Goal: Find specific page/section: Find specific page/section

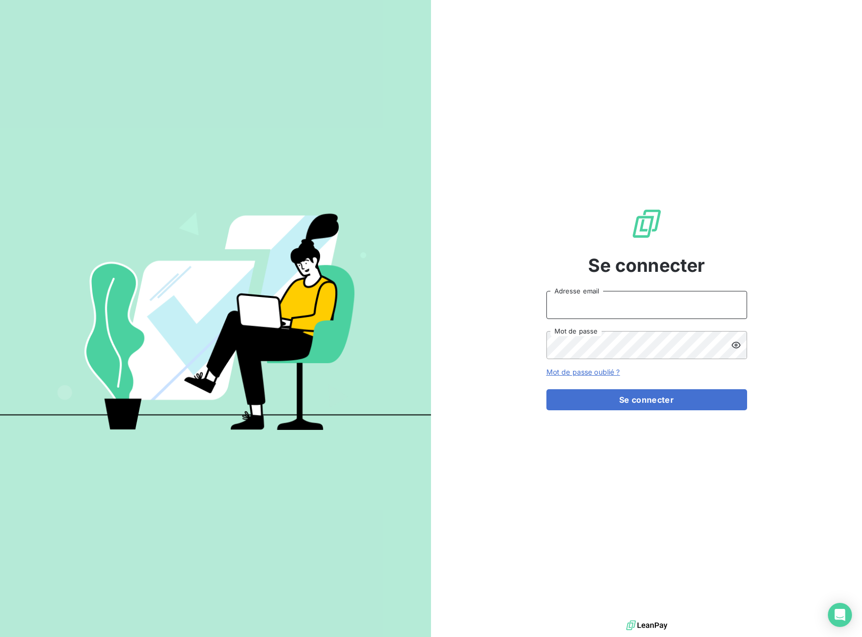
click at [651, 305] on input "Adresse email" at bounding box center [646, 305] width 201 height 28
type input "[EMAIL_ADDRESS][DOMAIN_NAME]"
click at [600, 410] on button "Se connecter" at bounding box center [646, 399] width 201 height 21
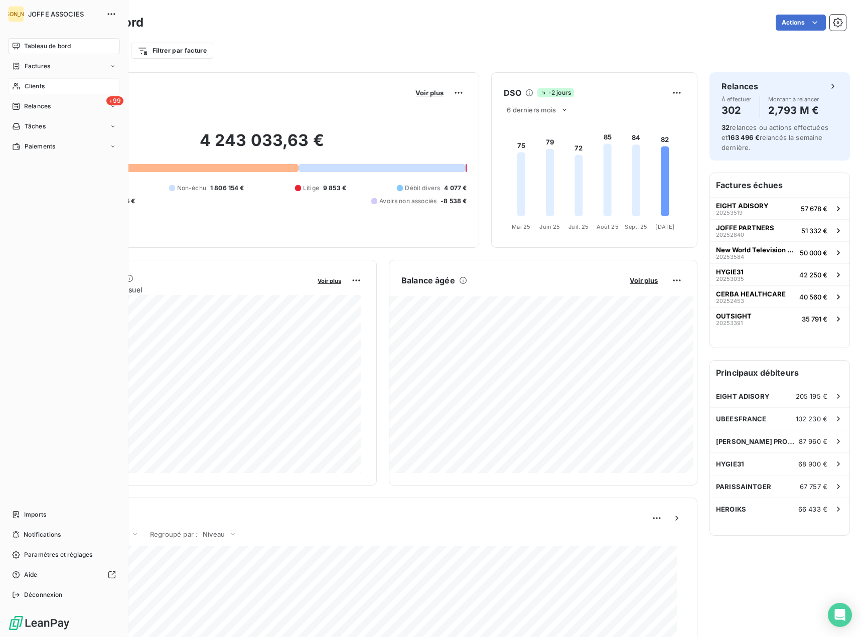
click at [19, 88] on icon at bounding box center [16, 86] width 9 height 8
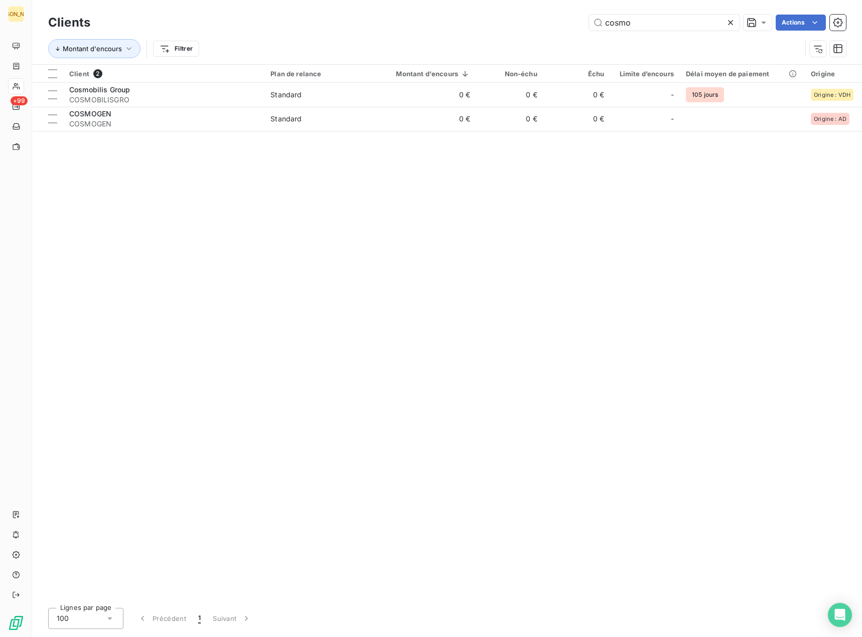
drag, startPoint x: 632, startPoint y: 22, endPoint x: 572, endPoint y: 24, distance: 60.2
click at [572, 24] on div "cosmo Actions" at bounding box center [473, 23] width 743 height 16
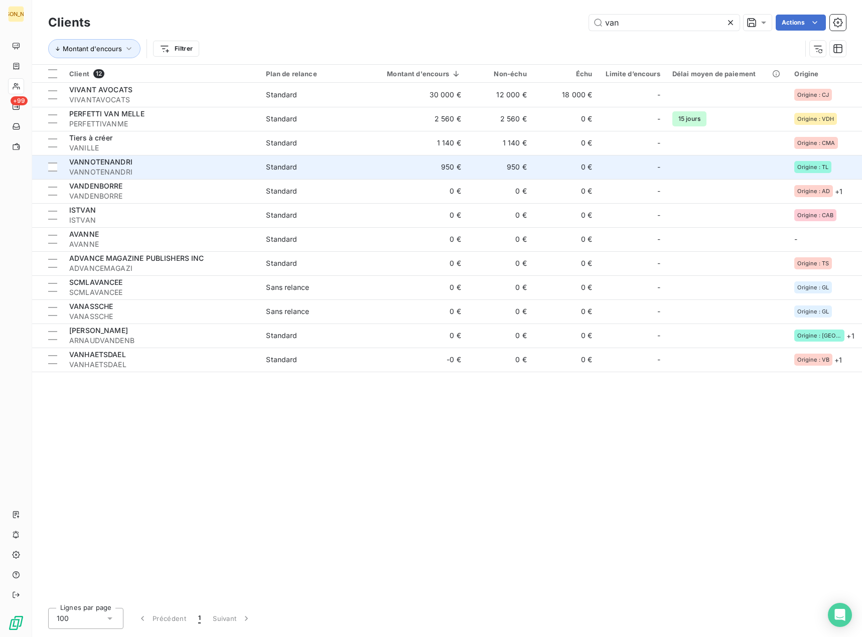
type input "van"
click at [259, 169] on td "VANNOTENANDRI VANNOTENANDRI" at bounding box center [161, 167] width 197 height 24
